Goal: Find contact information: Find contact information

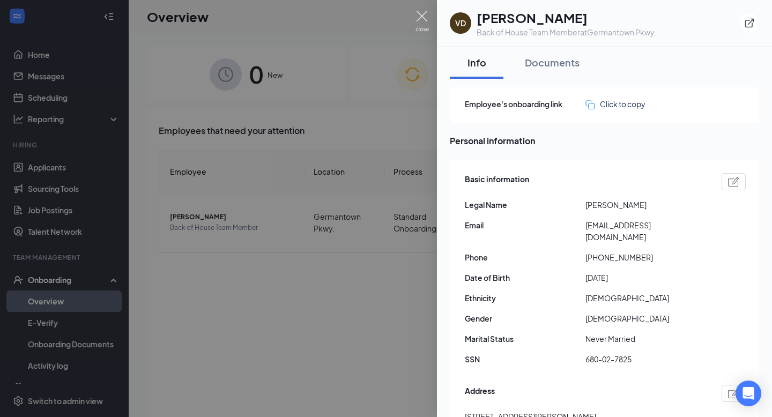
click at [423, 20] on img at bounding box center [422, 21] width 13 height 21
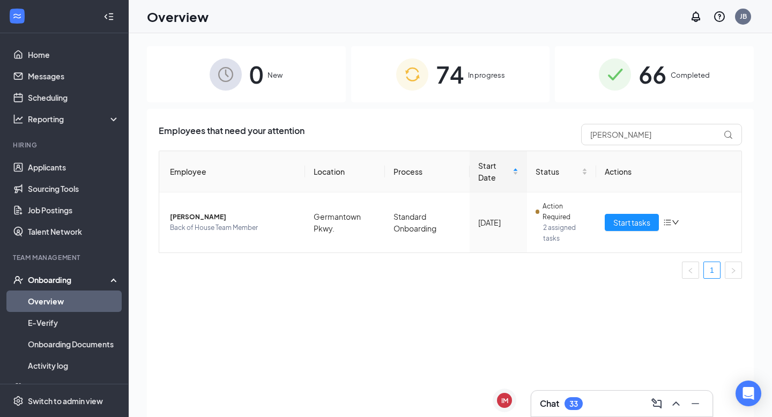
click at [465, 73] on div "74 In progress" at bounding box center [450, 74] width 199 height 56
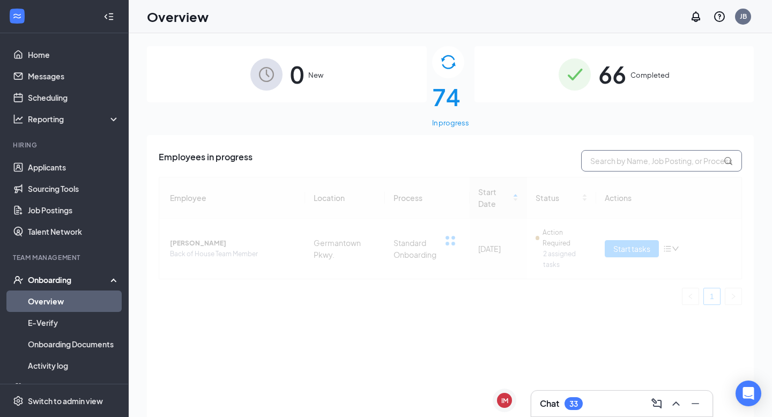
click at [655, 150] on input "text" at bounding box center [661, 160] width 161 height 21
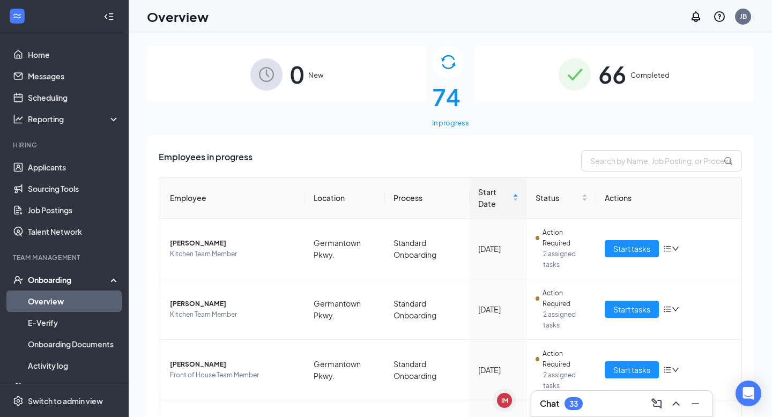
click at [626, 80] on span "66" at bounding box center [613, 74] width 28 height 37
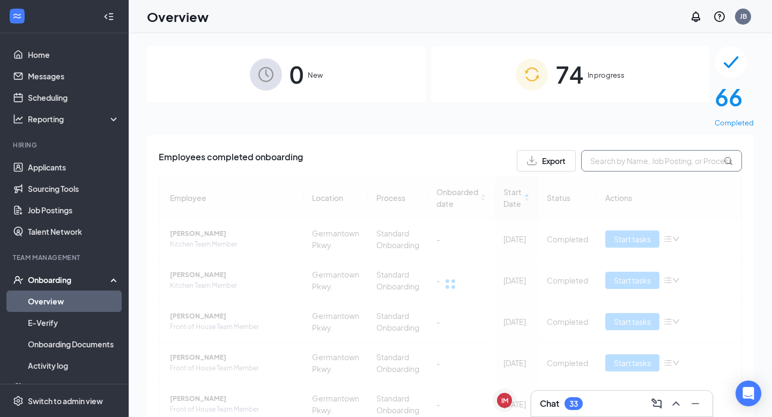
click at [607, 150] on input "text" at bounding box center [661, 160] width 161 height 21
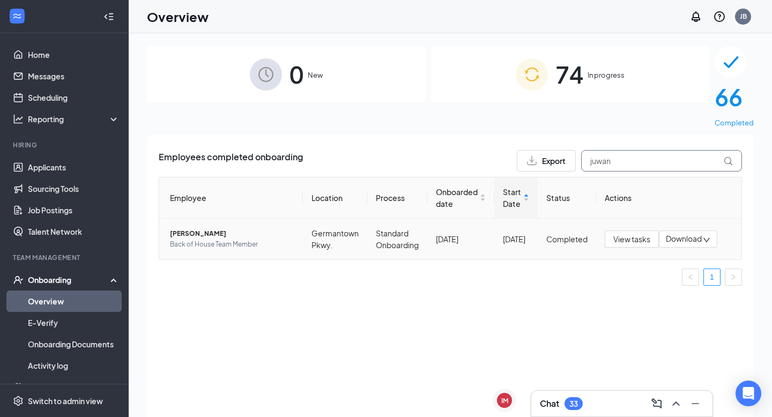
type input "juwan"
click at [182, 228] on span "[PERSON_NAME]" at bounding box center [232, 233] width 124 height 11
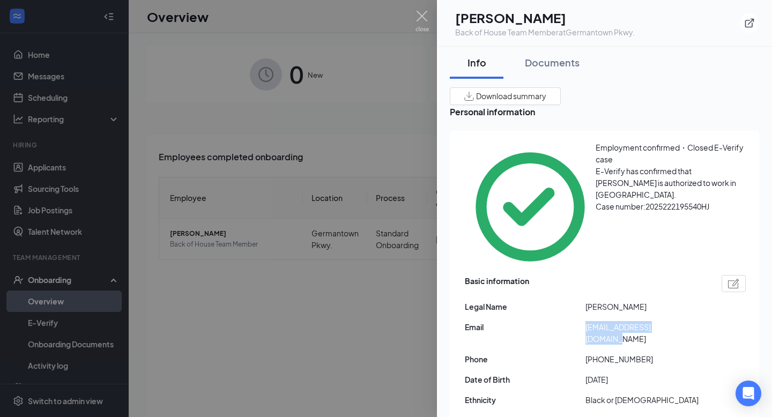
drag, startPoint x: 585, startPoint y: 268, endPoint x: 691, endPoint y: 269, distance: 106.7
click at [691, 321] on div "Email [EMAIL_ADDRESS][DOMAIN_NAME]" at bounding box center [605, 333] width 281 height 24
copy div "[EMAIL_ADDRESS][DOMAIN_NAME]"
click at [422, 19] on img at bounding box center [422, 21] width 13 height 21
